Goal: Task Accomplishment & Management: Use online tool/utility

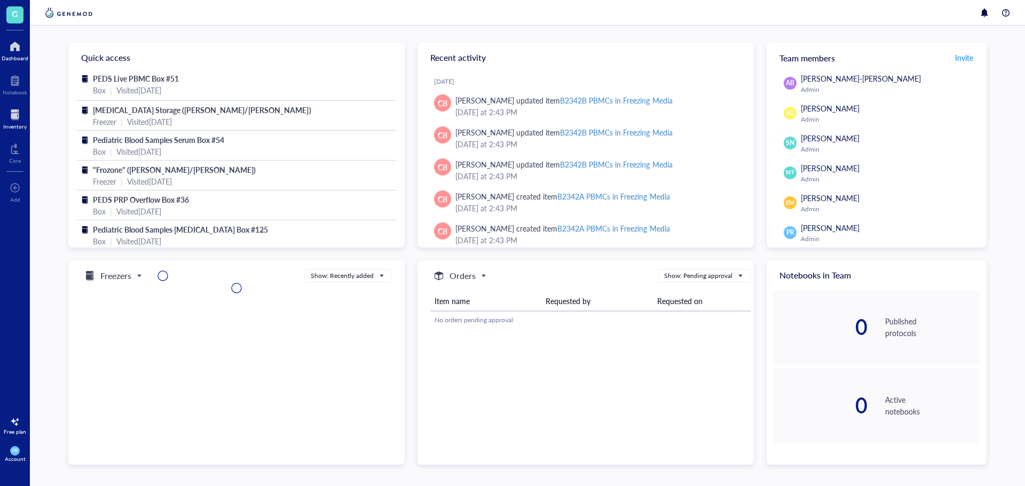
click at [24, 125] on div "Inventory" at bounding box center [14, 126] width 23 height 6
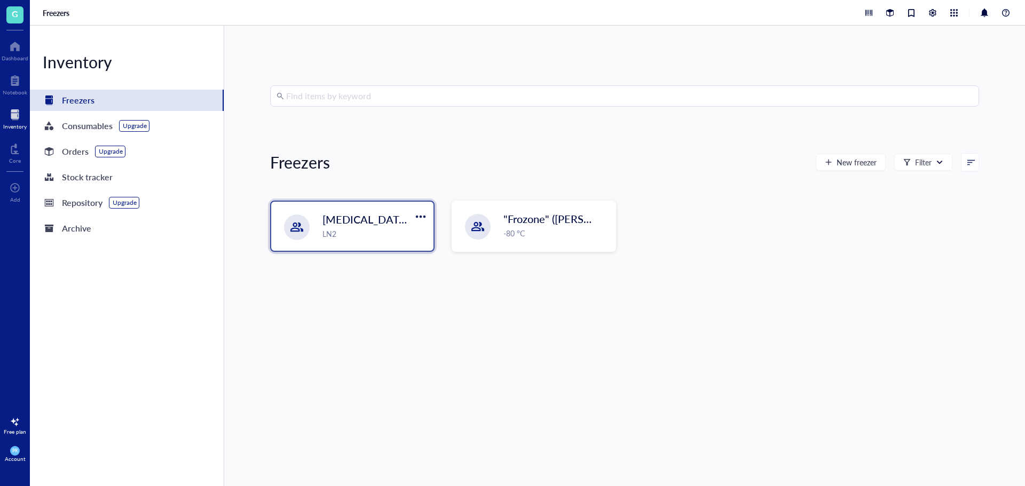
click at [342, 239] on div "[MEDICAL_DATA] Storage ([PERSON_NAME]/[PERSON_NAME]) LN2" at bounding box center [352, 226] width 162 height 49
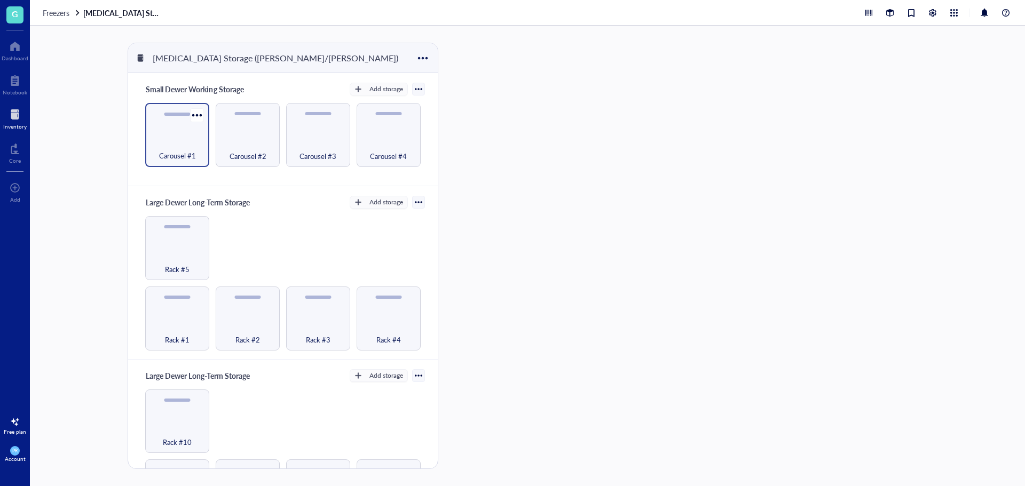
click at [171, 161] on div "Carousel #1" at bounding box center [177, 135] width 64 height 64
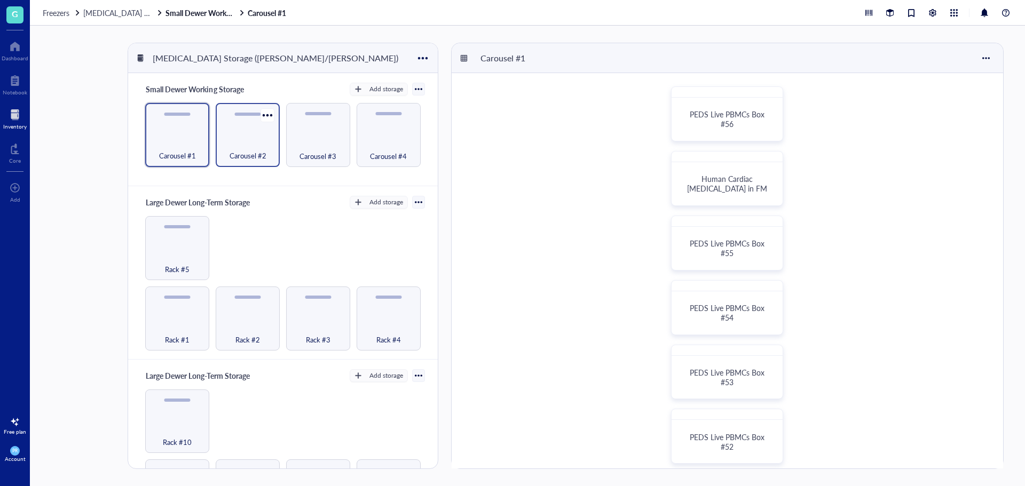
click at [242, 138] on div "Carousel #2" at bounding box center [247, 149] width 53 height 23
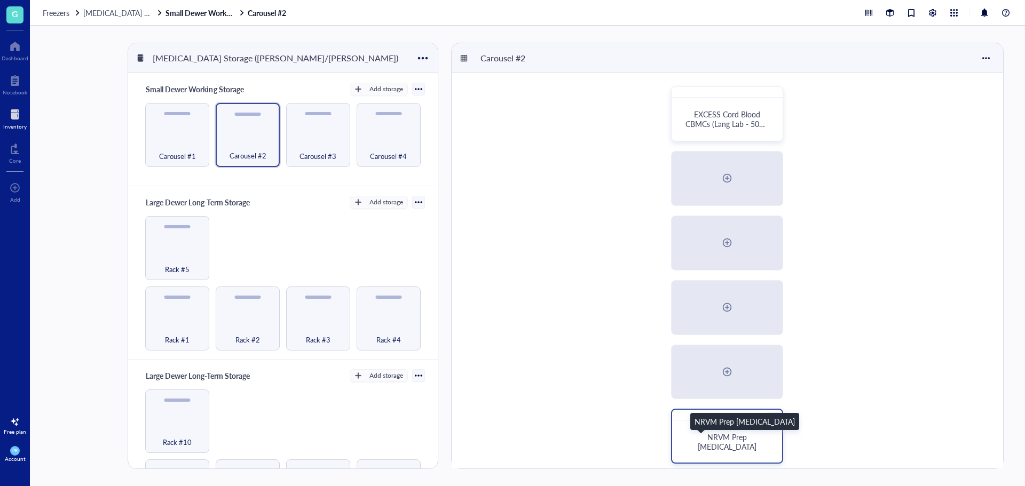
click at [747, 441] on span "NRVM Prep [MEDICAL_DATA]" at bounding box center [727, 442] width 59 height 20
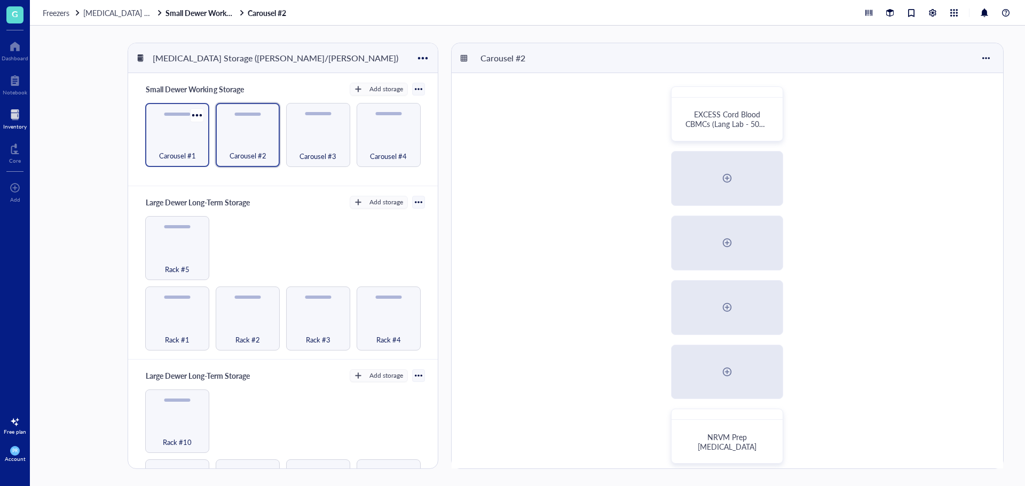
click at [195, 149] on div "Carousel #1" at bounding box center [177, 149] width 53 height 23
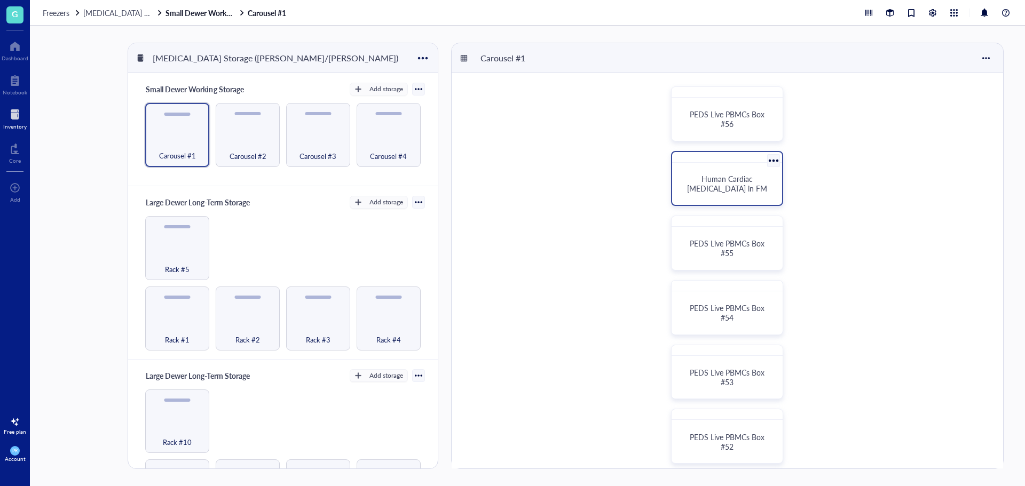
click at [730, 168] on div "Human Cardiac [MEDICAL_DATA] in FM" at bounding box center [726, 184] width 101 height 34
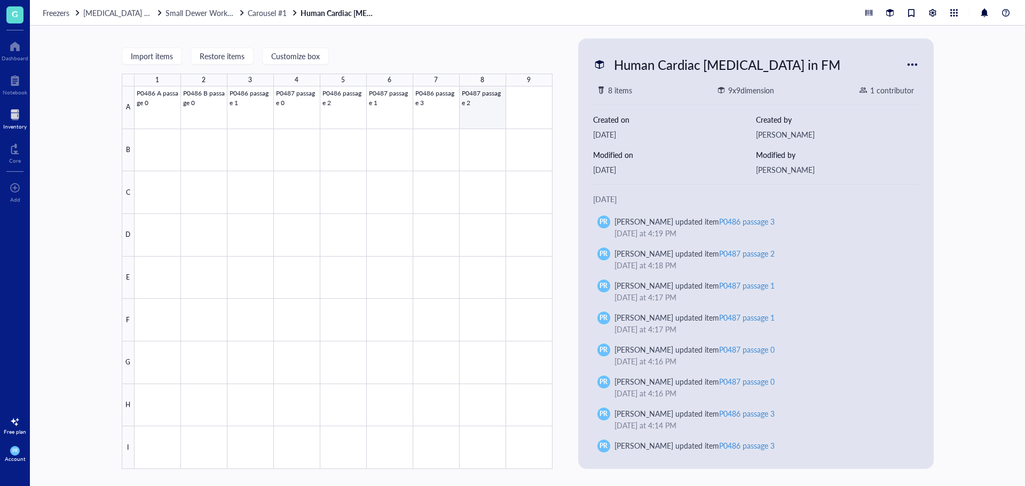
click at [476, 100] on div at bounding box center [344, 277] width 418 height 383
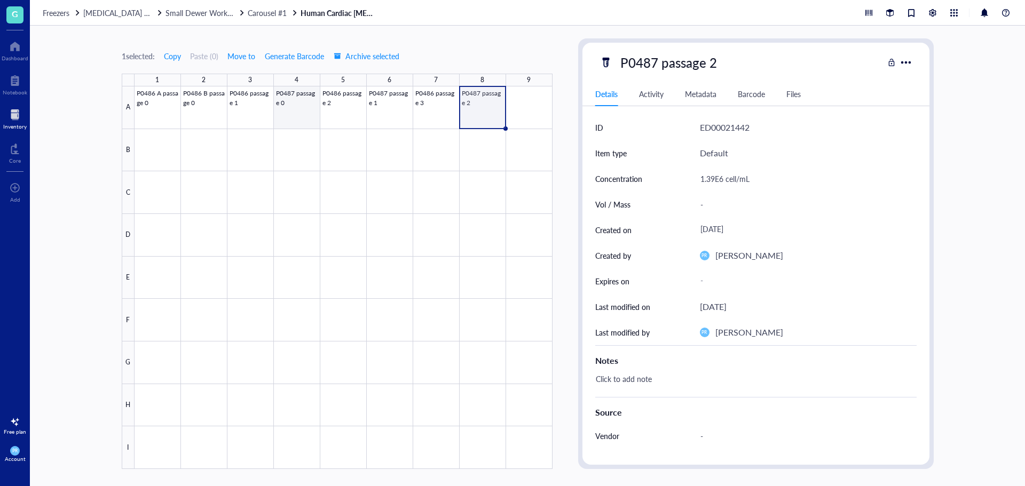
click at [282, 101] on div at bounding box center [344, 277] width 418 height 383
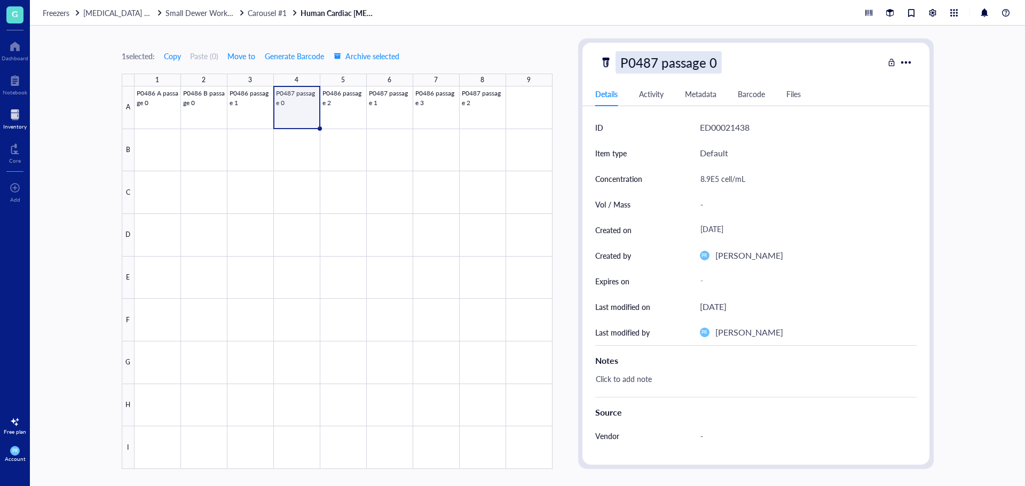
click at [644, 67] on div "P0487 passage 0" at bounding box center [669, 62] width 106 height 22
drag, startPoint x: 715, startPoint y: 66, endPoint x: 482, endPoint y: 64, distance: 232.8
click at [482, 64] on div "1 selected: Copy Paste ( 0 ) Move to Generate Barcode Archive selected 1 2 3 4 …" at bounding box center [527, 256] width 995 height 461
click at [514, 111] on div at bounding box center [344, 277] width 418 height 383
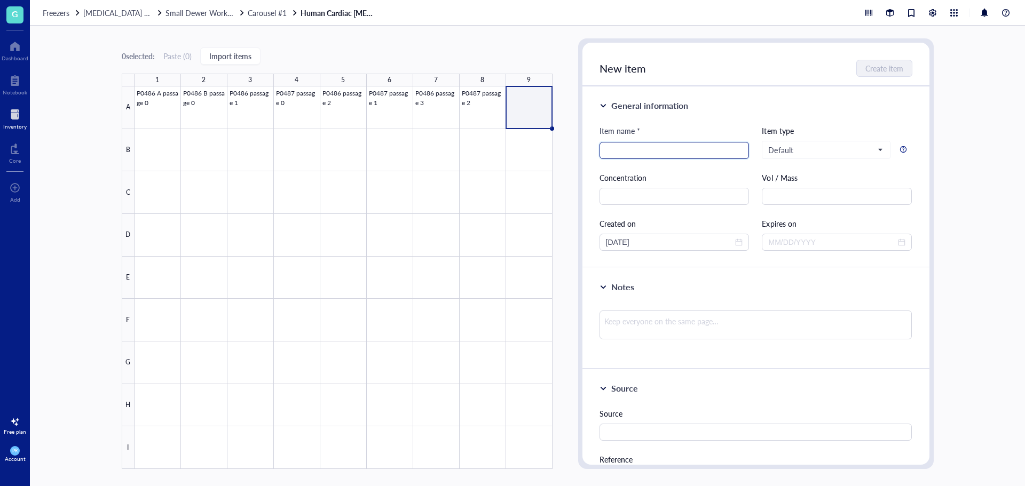
click at [648, 145] on input "search" at bounding box center [674, 151] width 137 height 16
paste input "P0487 passage 0"
click at [627, 151] on input "P0487 passage 0" at bounding box center [674, 151] width 137 height 16
click at [682, 156] on input "P0489 passage 0" at bounding box center [674, 151] width 137 height 16
drag, startPoint x: 682, startPoint y: 151, endPoint x: 454, endPoint y: 167, distance: 229.0
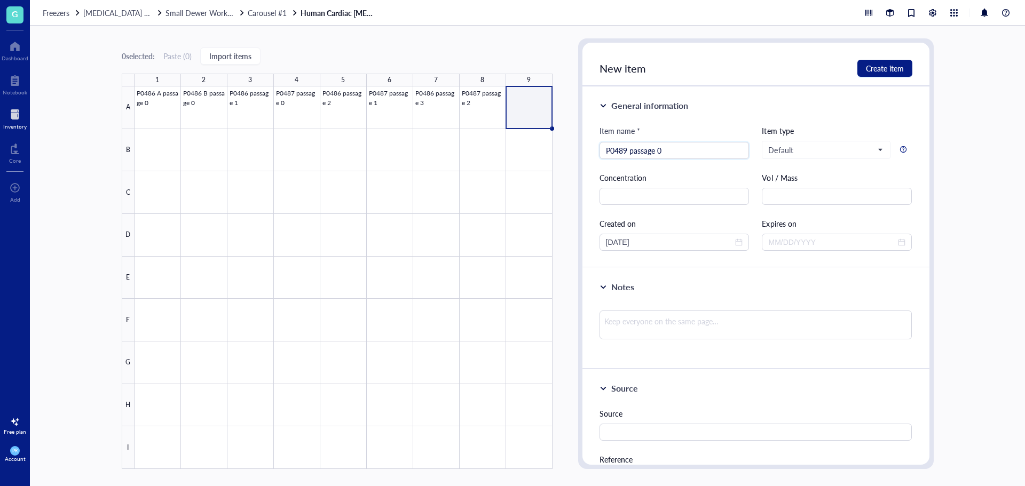
click at [454, 167] on div "0 selected: Paste ( 0 ) Import items 1 2 3 4 5 6 7 8 9 A B C D E F G H I P0486 …" at bounding box center [527, 256] width 995 height 461
type input "P0489 passage 0"
click at [706, 187] on div "Concentration" at bounding box center [675, 188] width 150 height 33
click at [704, 195] on input "text" at bounding box center [675, 196] width 150 height 17
type input "1.058E6"
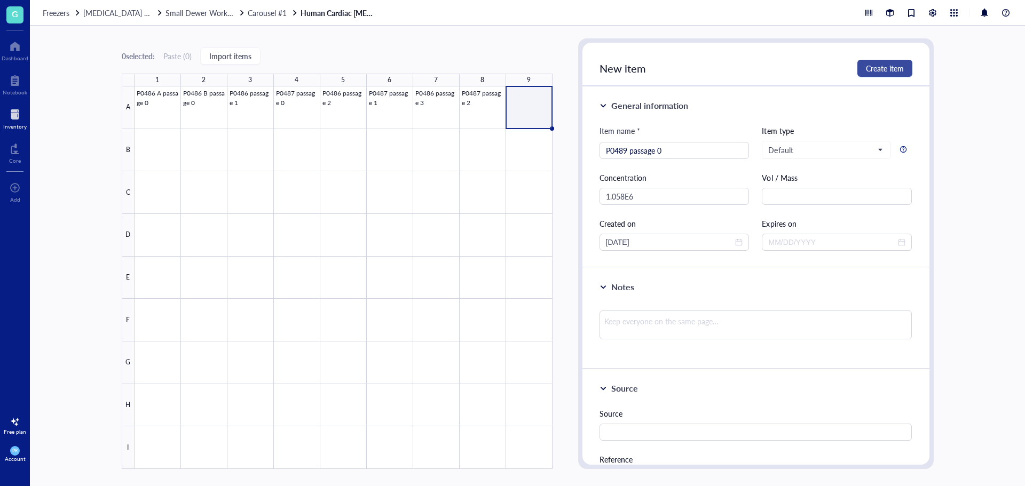
click at [881, 72] on span "Create item" at bounding box center [885, 68] width 38 height 9
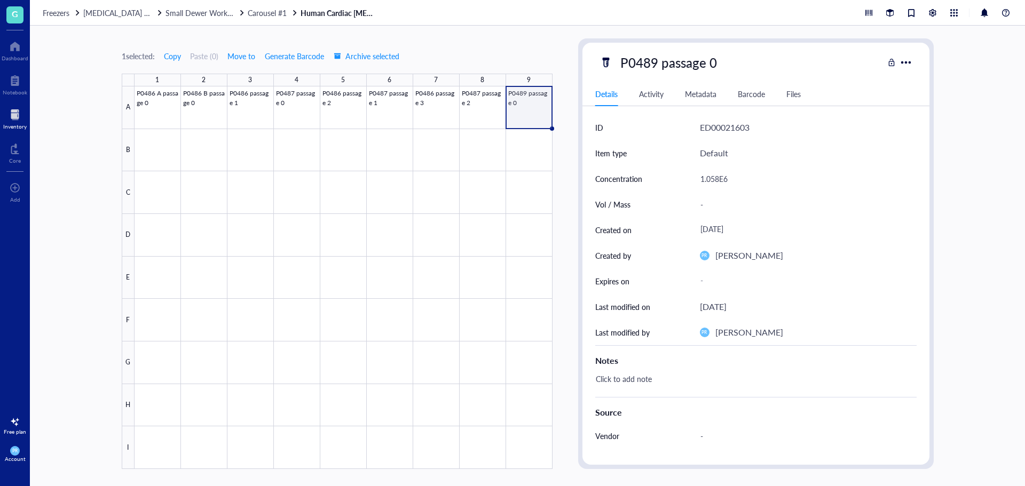
click at [519, 109] on div at bounding box center [344, 277] width 418 height 383
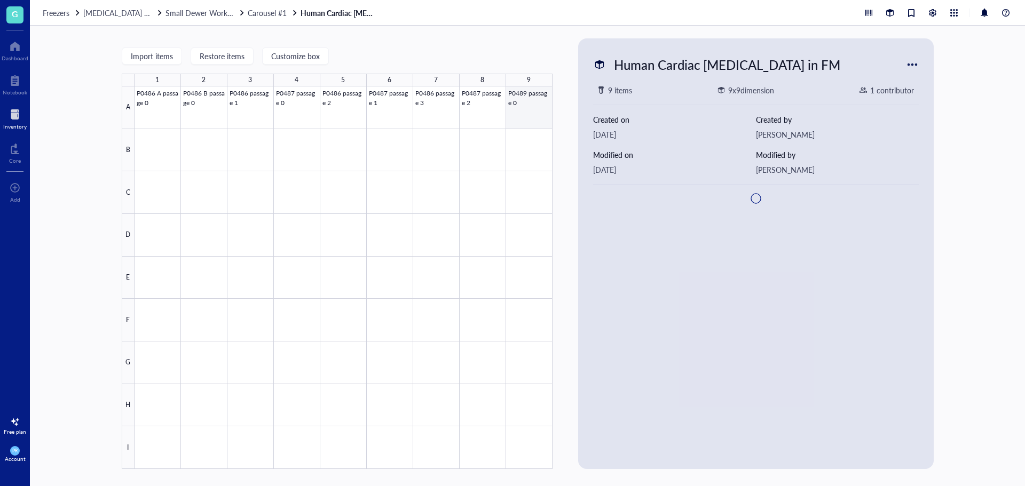
click at [519, 109] on div at bounding box center [344, 277] width 418 height 383
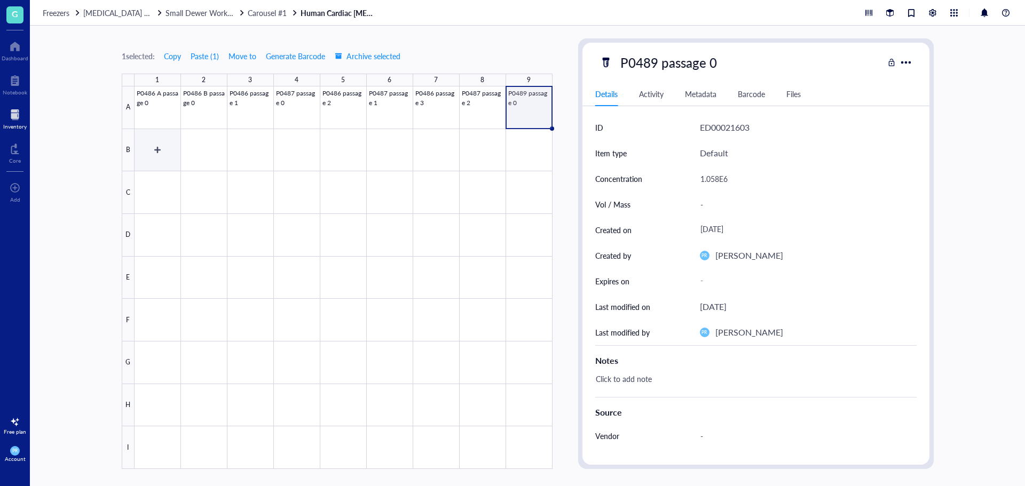
click at [161, 161] on div at bounding box center [344, 277] width 418 height 383
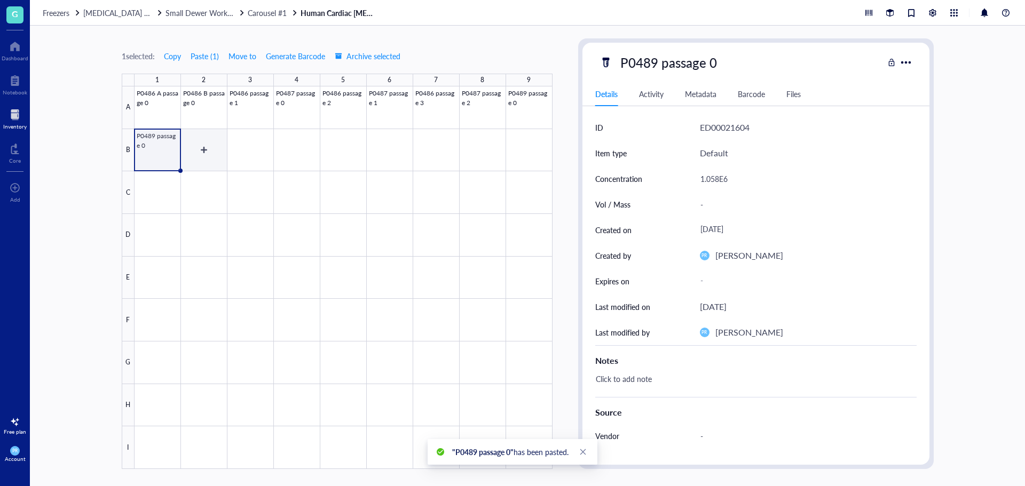
click at [198, 162] on div at bounding box center [344, 277] width 418 height 383
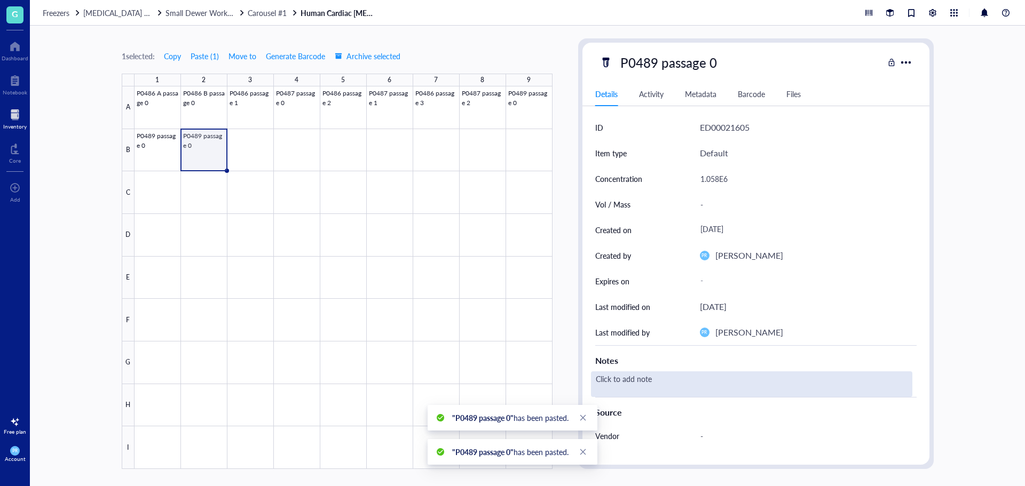
click at [658, 372] on div "Click to add note" at bounding box center [751, 385] width 321 height 26
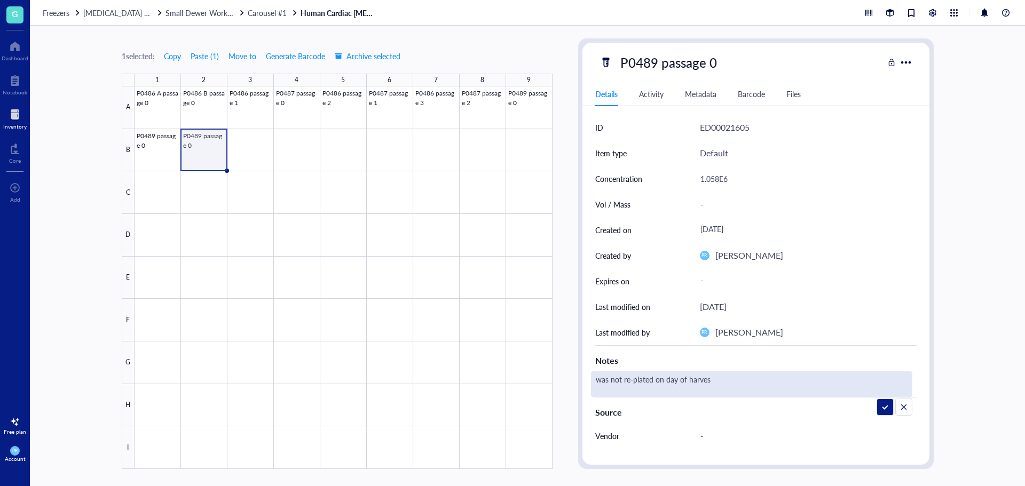
type textarea "was not re-plated on day of harvest"
drag, startPoint x: 691, startPoint y: 383, endPoint x: 543, endPoint y: 387, distance: 147.4
click at [543, 387] on div "1 selected: Copy Paste ( 1 ) Move to Generate Barcode Archive selected 1 2 3 4 …" at bounding box center [527, 256] width 995 height 461
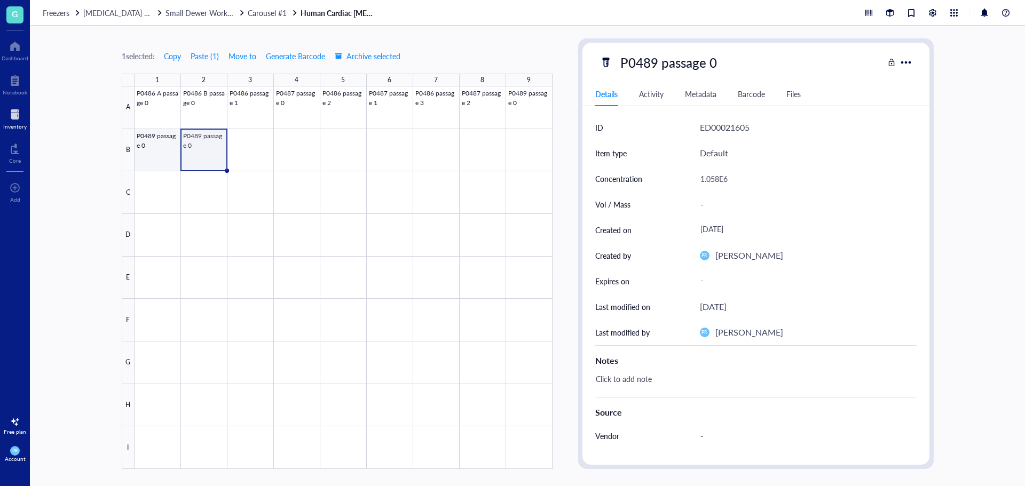
click at [163, 155] on div at bounding box center [344, 277] width 418 height 383
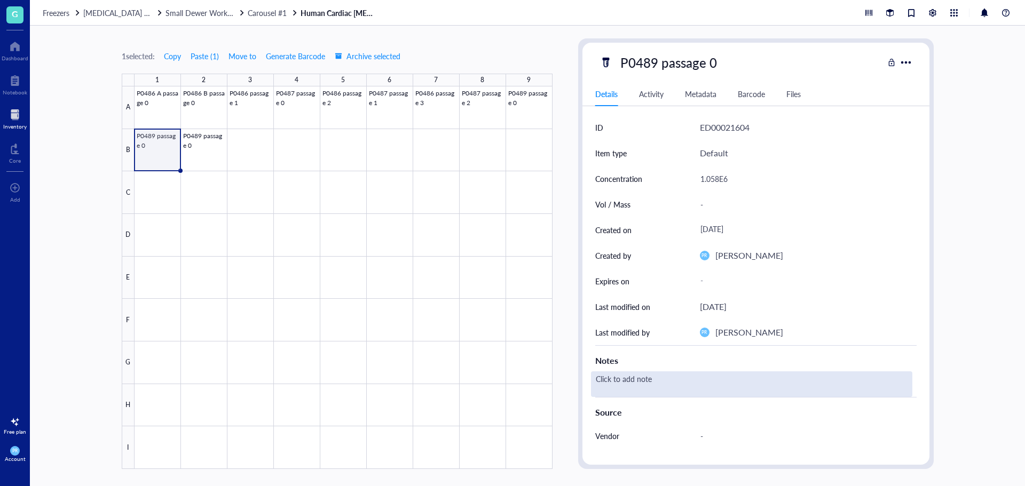
click at [664, 377] on div "Click to add note" at bounding box center [751, 385] width 321 height 26
type textarea "was not re-plated on day of harvest"
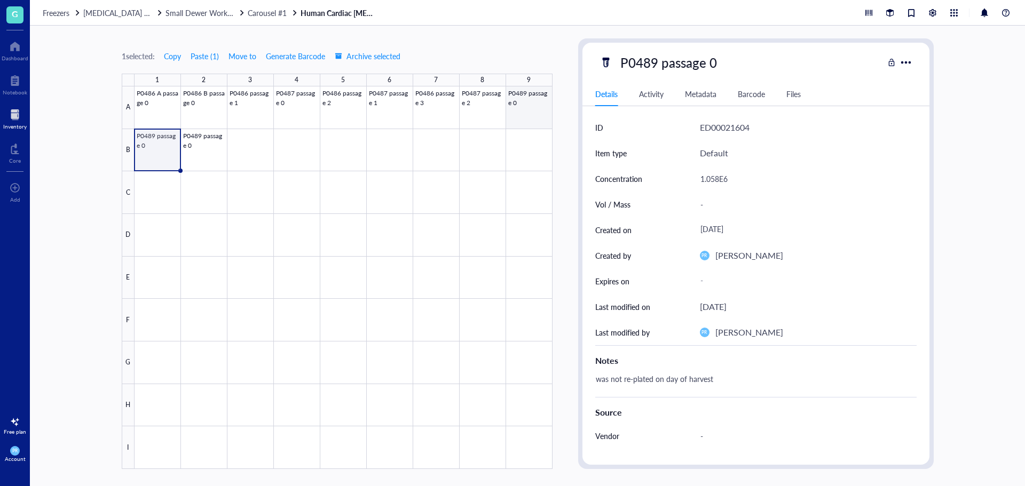
click at [525, 114] on div at bounding box center [344, 277] width 418 height 383
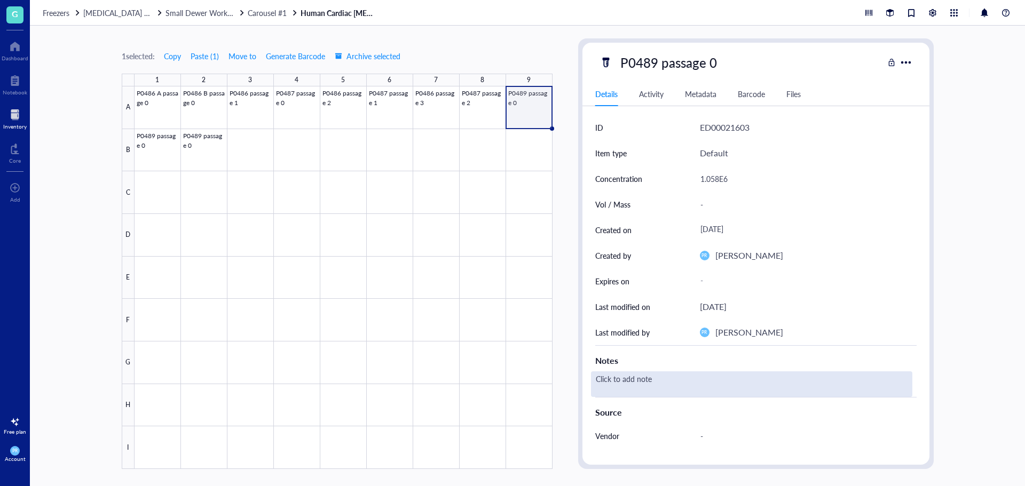
click at [645, 375] on div "Click to add note" at bounding box center [751, 385] width 321 height 26
type textarea "was not re-plated on day of harvest"
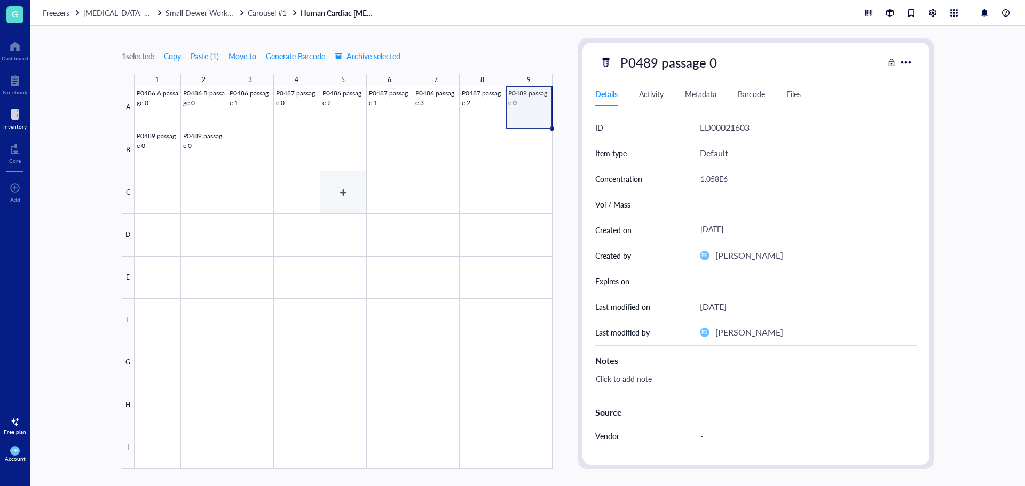
click at [328, 209] on div at bounding box center [344, 277] width 418 height 383
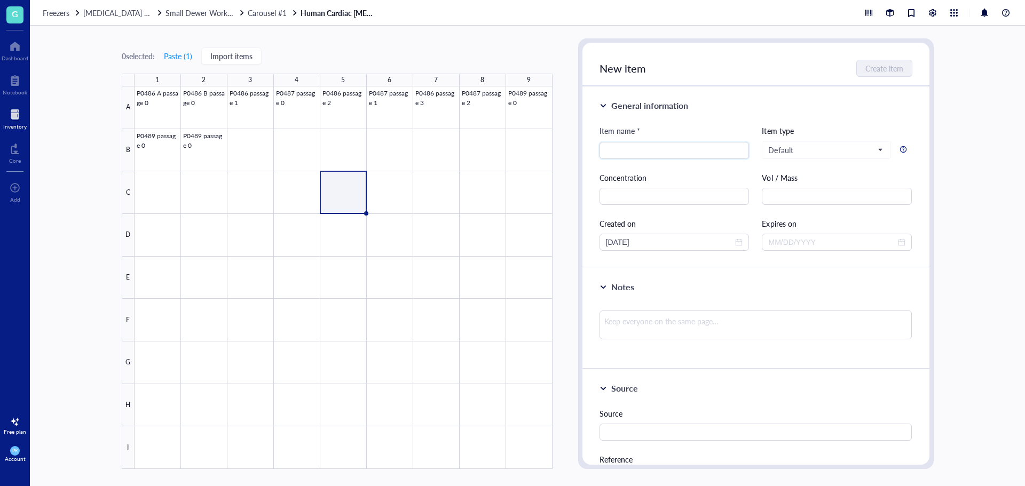
click at [527, 106] on div at bounding box center [344, 277] width 418 height 383
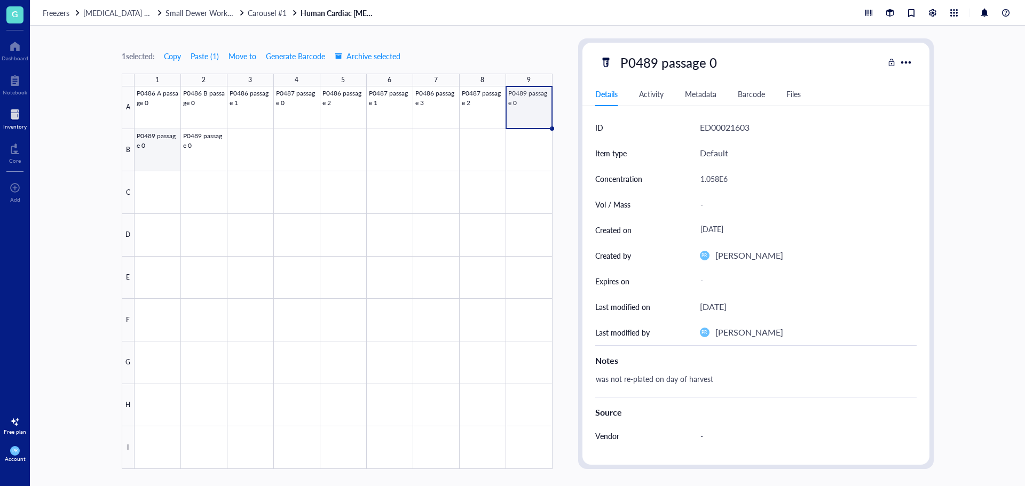
click at [165, 142] on div at bounding box center [344, 277] width 418 height 383
click at [208, 146] on div at bounding box center [344, 277] width 418 height 383
